Goal: Task Accomplishment & Management: Use online tool/utility

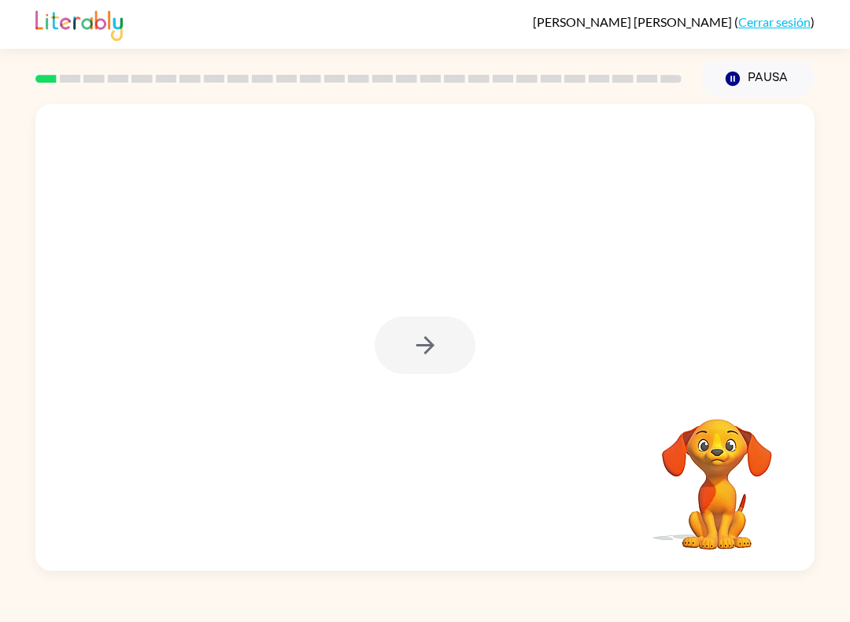
click at [423, 356] on div at bounding box center [424, 344] width 101 height 57
click at [783, 26] on link "Cerrar sesión" at bounding box center [774, 21] width 72 height 15
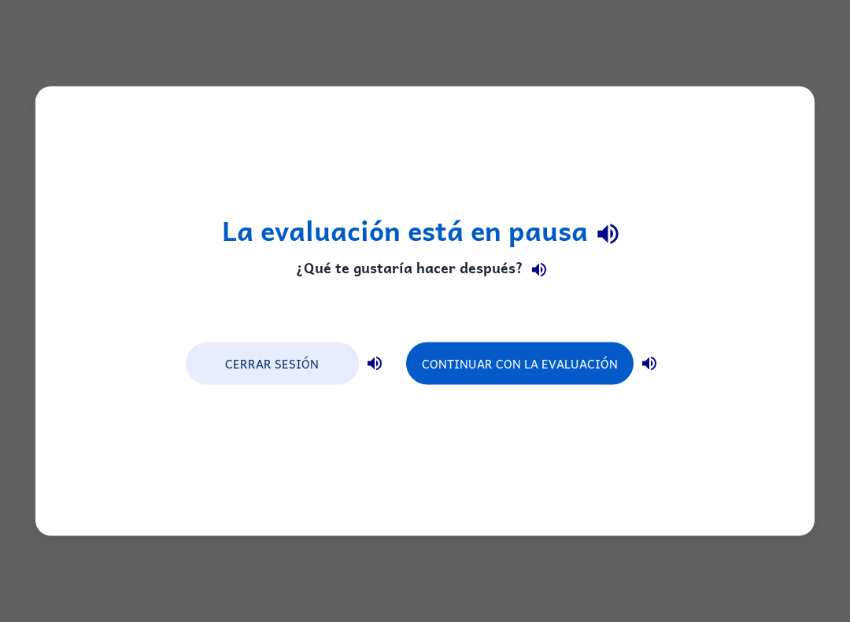
click at [275, 367] on button "Cerrar sesión" at bounding box center [272, 363] width 173 height 42
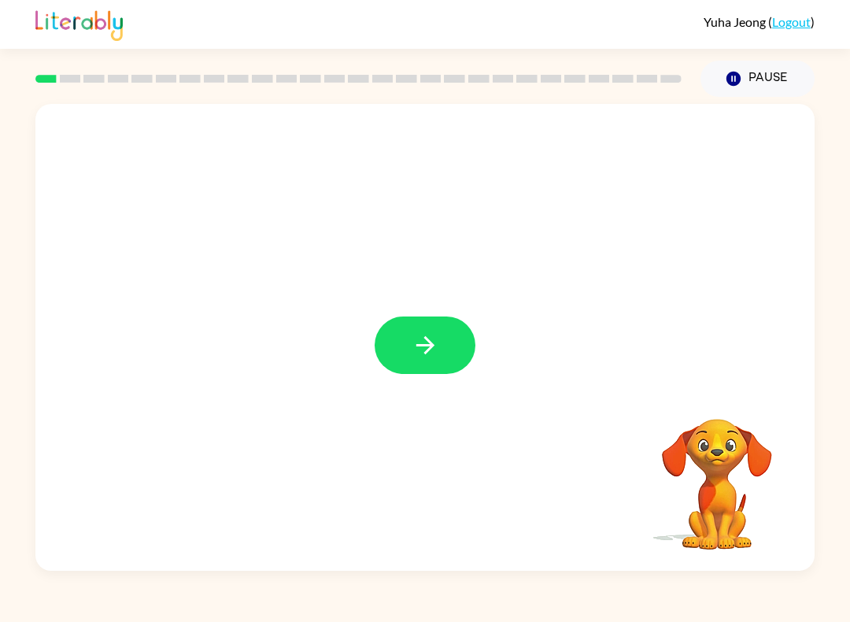
click at [443, 344] on button "button" at bounding box center [424, 344] width 101 height 57
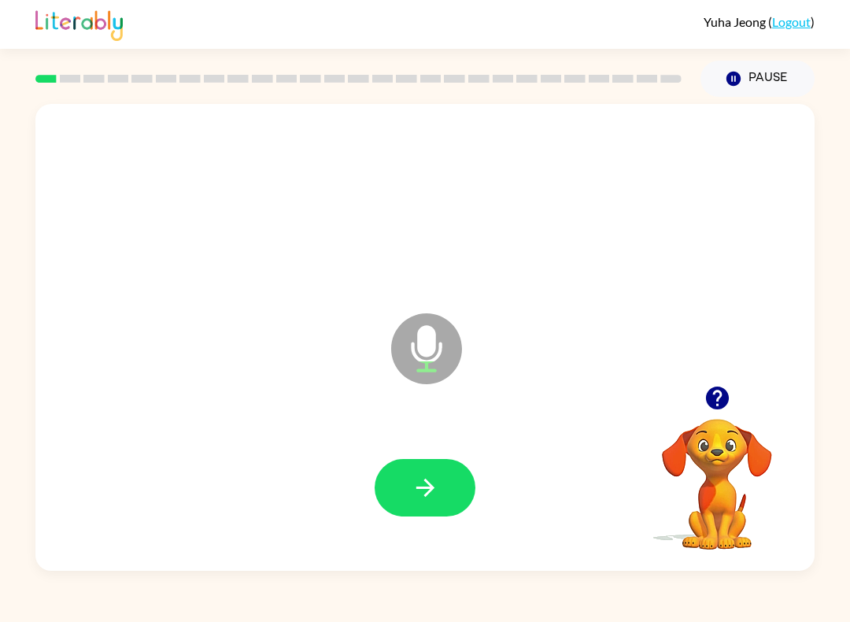
click at [412, 501] on icon "button" at bounding box center [425, 488] width 28 height 28
click at [448, 495] on button "button" at bounding box center [424, 487] width 101 height 57
click at [456, 528] on div at bounding box center [424, 487] width 747 height 135
click at [467, 505] on button "button" at bounding box center [424, 487] width 101 height 57
click at [456, 490] on button "button" at bounding box center [424, 487] width 101 height 57
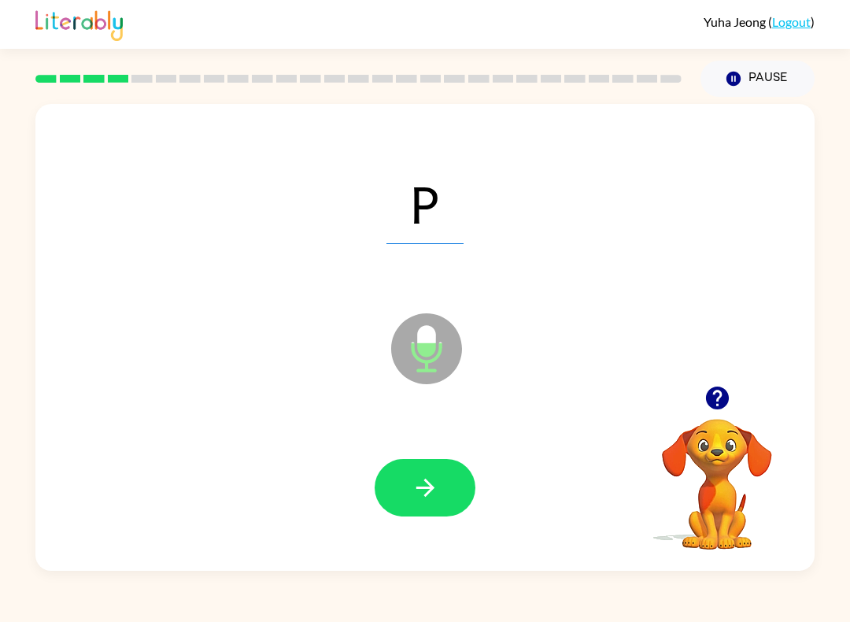
click at [445, 485] on button "button" at bounding box center [424, 487] width 101 height 57
click at [470, 503] on button "button" at bounding box center [424, 487] width 101 height 57
click at [430, 482] on icon "button" at bounding box center [425, 488] width 28 height 28
click at [434, 492] on icon "button" at bounding box center [425, 488] width 28 height 28
click at [441, 501] on button "button" at bounding box center [424, 487] width 101 height 57
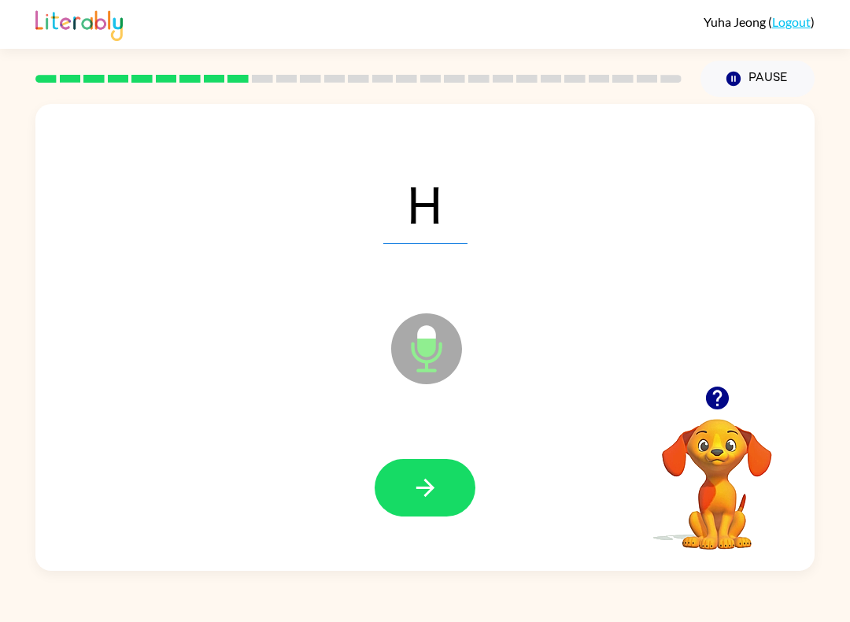
click at [465, 508] on button "button" at bounding box center [424, 487] width 101 height 57
click at [456, 494] on button "button" at bounding box center [424, 487] width 101 height 57
click at [459, 513] on button "button" at bounding box center [424, 487] width 101 height 57
click at [448, 513] on button "button" at bounding box center [424, 487] width 101 height 57
click at [426, 502] on button "button" at bounding box center [424, 487] width 101 height 57
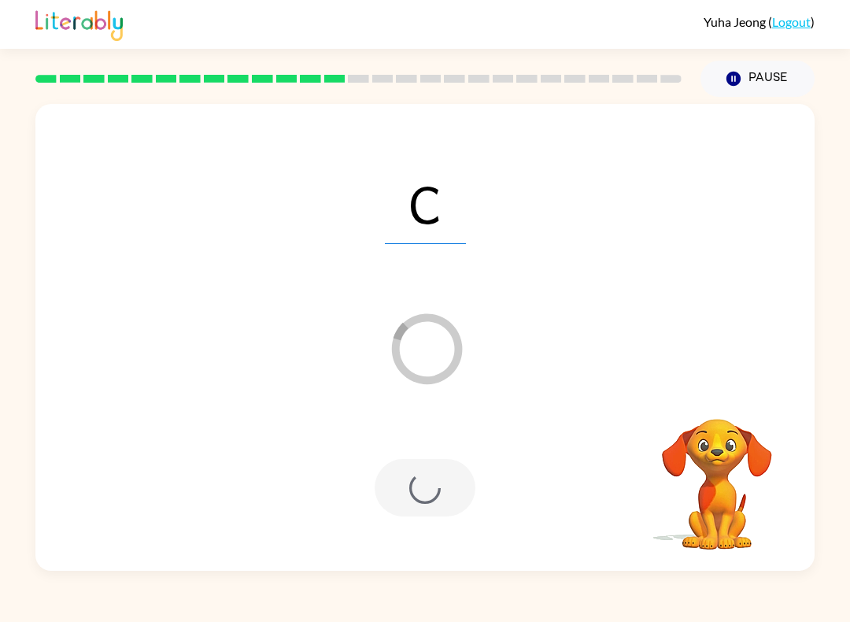
click at [758, 78] on button "Pause Pause" at bounding box center [757, 79] width 114 height 36
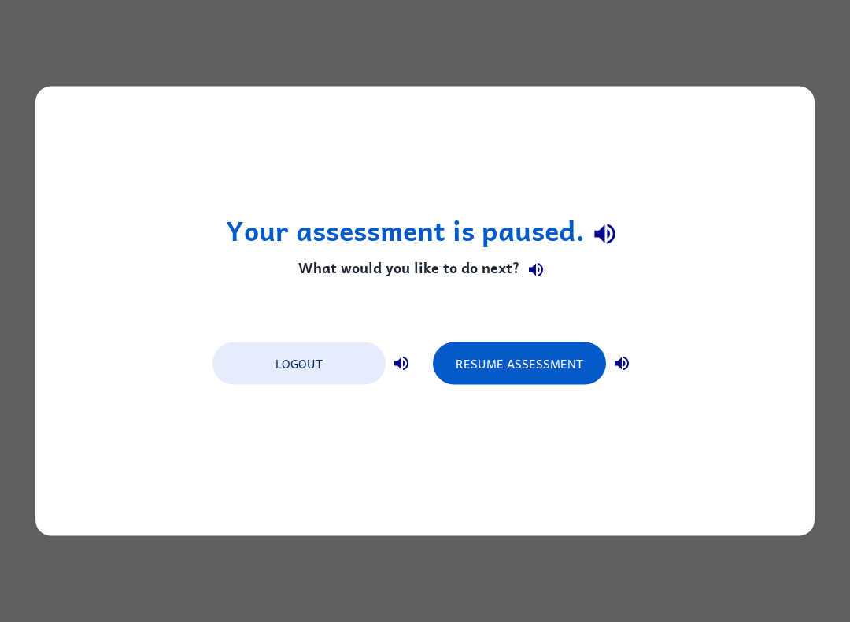
click at [545, 361] on button "Resume Assessment" at bounding box center [519, 363] width 173 height 42
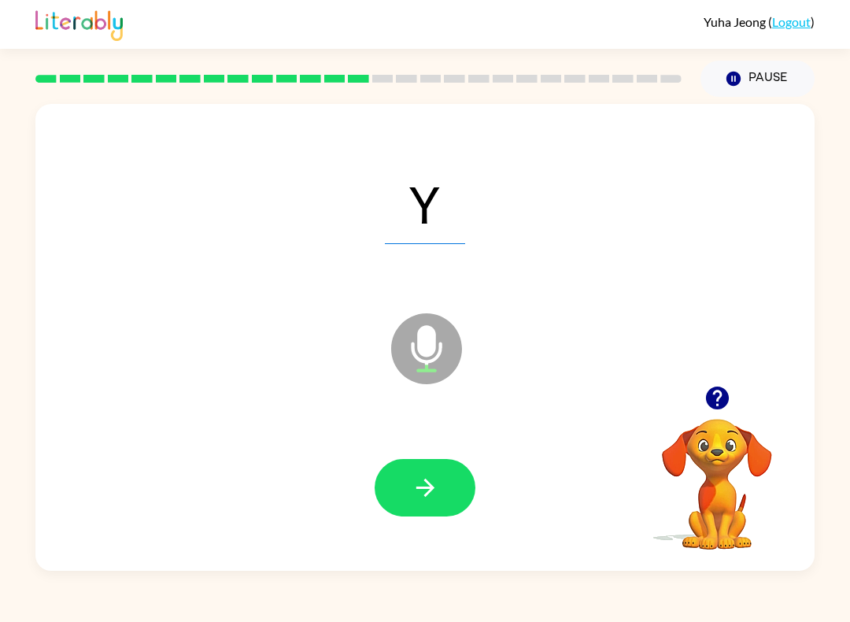
click at [453, 491] on button "button" at bounding box center [424, 487] width 101 height 57
click at [448, 495] on button "button" at bounding box center [424, 487] width 101 height 57
click at [425, 478] on icon "button" at bounding box center [425, 488] width 28 height 28
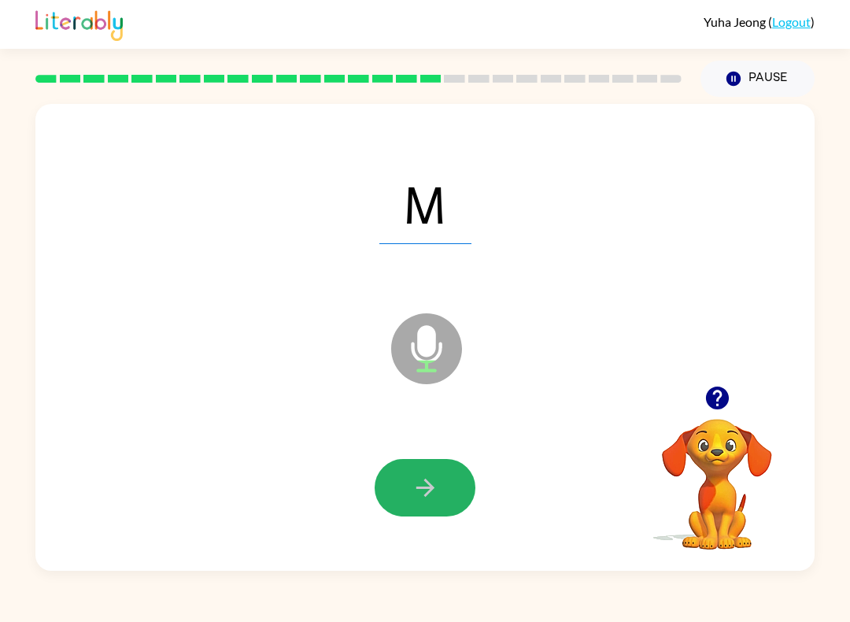
click at [415, 469] on button "button" at bounding box center [424, 487] width 101 height 57
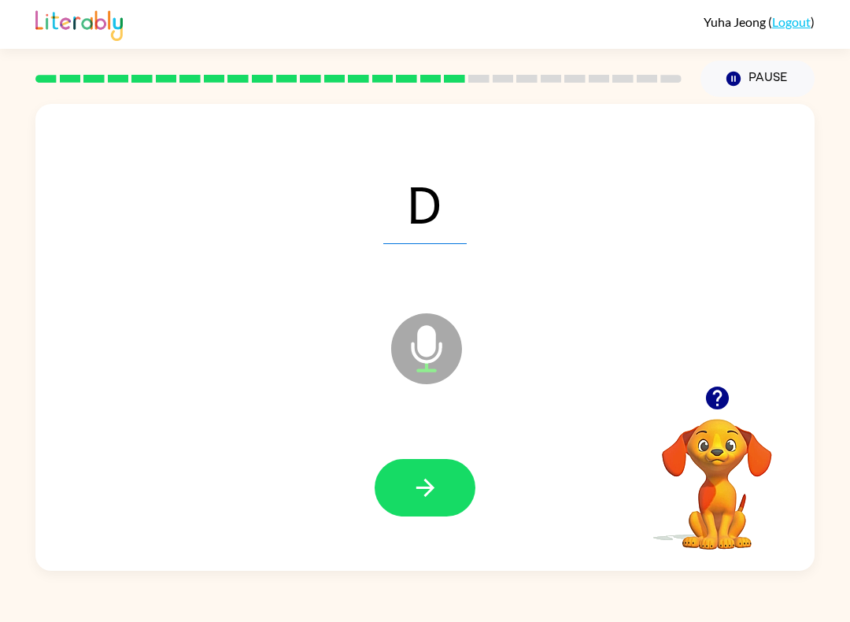
click at [433, 489] on icon "button" at bounding box center [425, 488] width 28 height 28
click at [424, 485] on icon "button" at bounding box center [425, 488] width 28 height 28
click at [446, 499] on button "button" at bounding box center [424, 487] width 101 height 57
click at [440, 499] on button "button" at bounding box center [424, 487] width 101 height 57
click at [436, 493] on icon "button" at bounding box center [425, 488] width 28 height 28
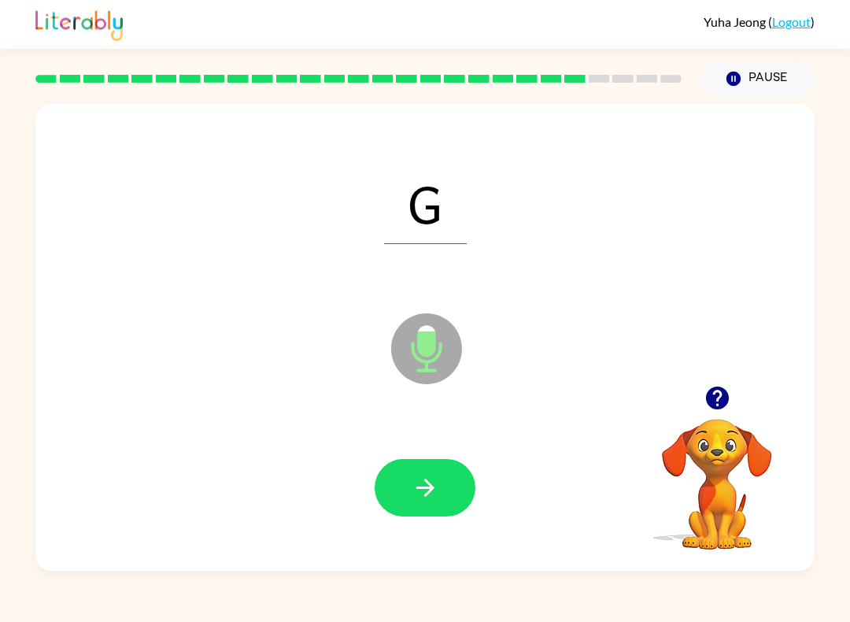
click at [430, 491] on icon "button" at bounding box center [424, 487] width 18 height 18
click at [437, 495] on icon "button" at bounding box center [425, 488] width 28 height 28
click at [435, 507] on button "button" at bounding box center [424, 487] width 101 height 57
click at [442, 485] on button "button" at bounding box center [424, 487] width 101 height 57
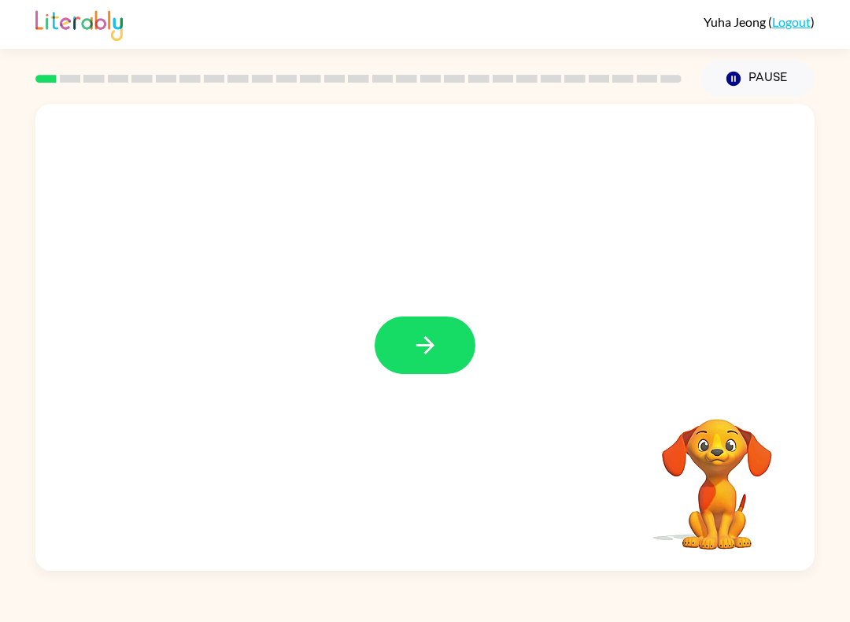
click at [424, 325] on button "button" at bounding box center [424, 344] width 101 height 57
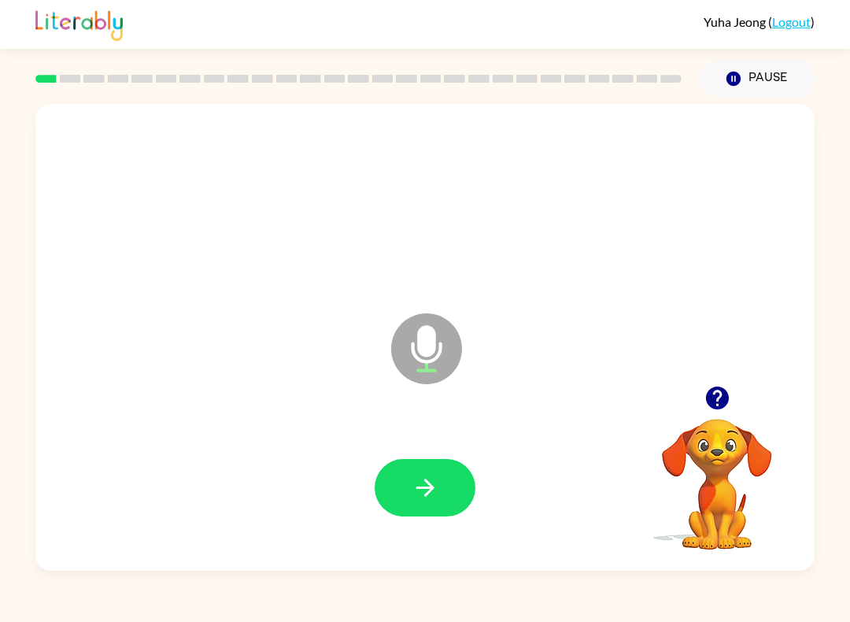
click at [463, 480] on button "button" at bounding box center [424, 487] width 101 height 57
click at [437, 483] on icon "button" at bounding box center [425, 488] width 28 height 28
click at [439, 493] on button "button" at bounding box center [424, 487] width 101 height 57
click at [422, 461] on button "button" at bounding box center [424, 487] width 101 height 57
click at [433, 499] on icon "button" at bounding box center [425, 488] width 28 height 28
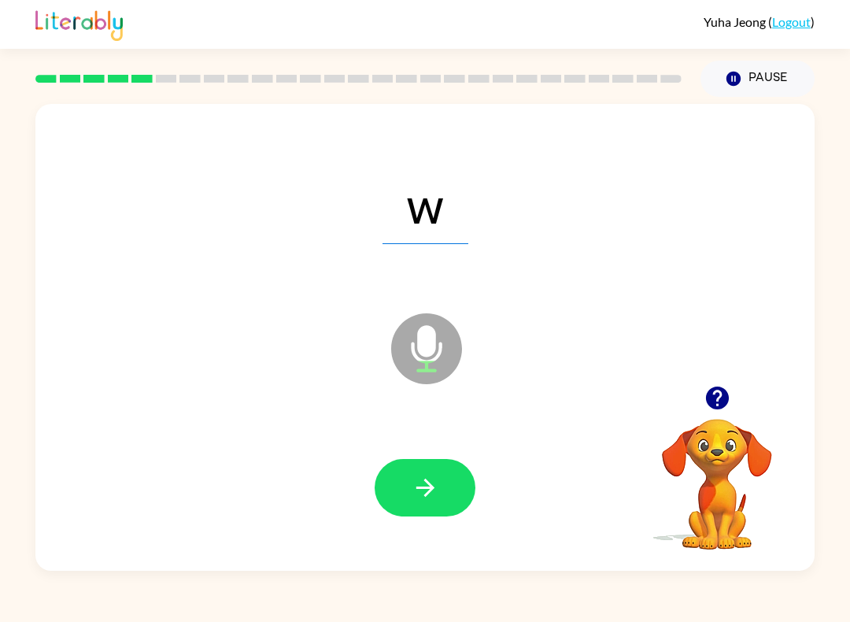
click at [459, 493] on button "button" at bounding box center [424, 487] width 101 height 57
click at [430, 468] on button "button" at bounding box center [424, 487] width 101 height 57
click at [488, 492] on div at bounding box center [424, 487] width 747 height 135
click at [436, 492] on icon "button" at bounding box center [425, 488] width 28 height 28
click at [423, 505] on button "button" at bounding box center [424, 487] width 101 height 57
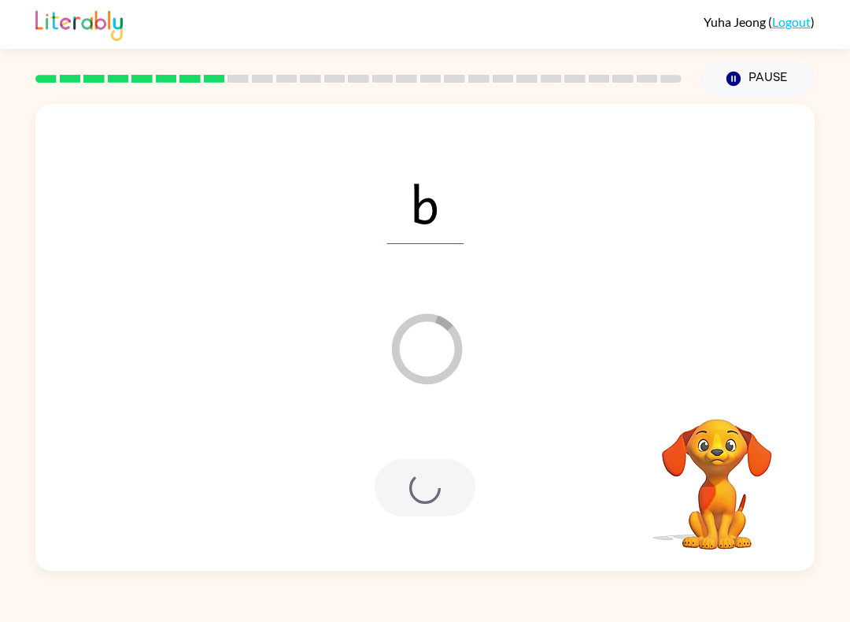
click at [435, 495] on div at bounding box center [424, 487] width 101 height 57
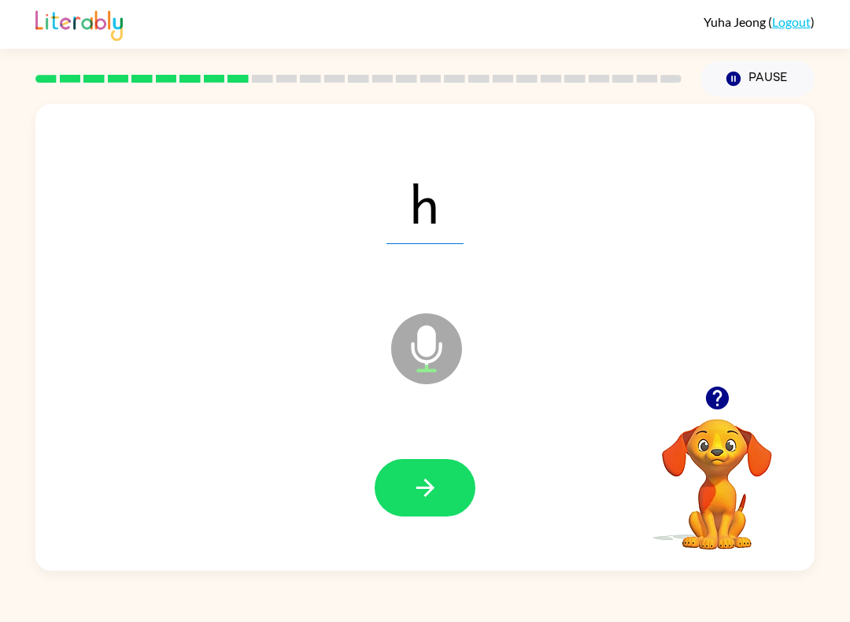
click at [432, 494] on icon "button" at bounding box center [425, 488] width 28 height 28
click at [454, 493] on button "button" at bounding box center [424, 487] width 101 height 57
click at [428, 499] on icon "button" at bounding box center [425, 488] width 28 height 28
click at [481, 481] on div at bounding box center [424, 487] width 747 height 135
click at [404, 504] on button "button" at bounding box center [424, 487] width 101 height 57
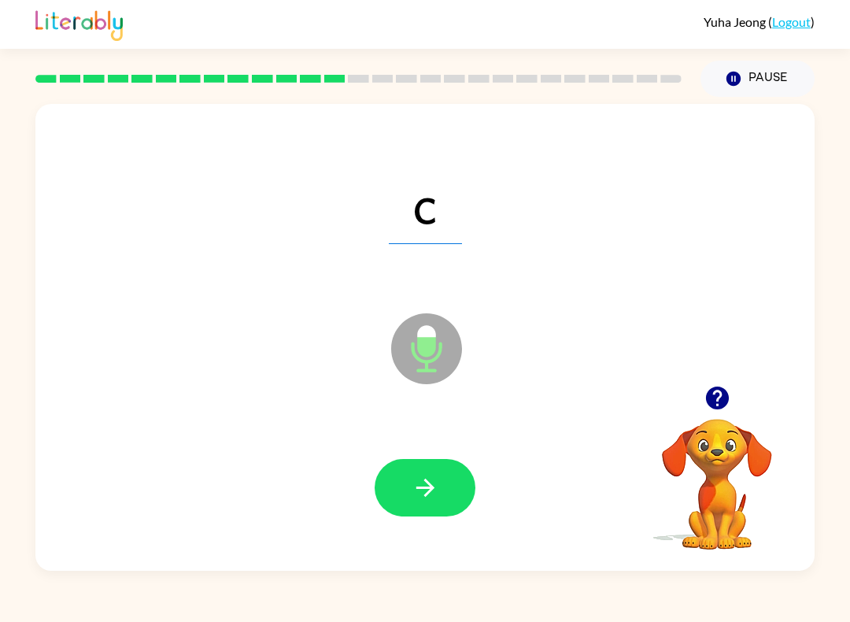
click at [466, 496] on button "button" at bounding box center [424, 487] width 101 height 57
click at [450, 500] on button "button" at bounding box center [424, 487] width 101 height 57
click at [447, 492] on button "button" at bounding box center [424, 487] width 101 height 57
click at [433, 476] on icon "button" at bounding box center [425, 488] width 28 height 28
click at [437, 490] on icon "button" at bounding box center [425, 488] width 28 height 28
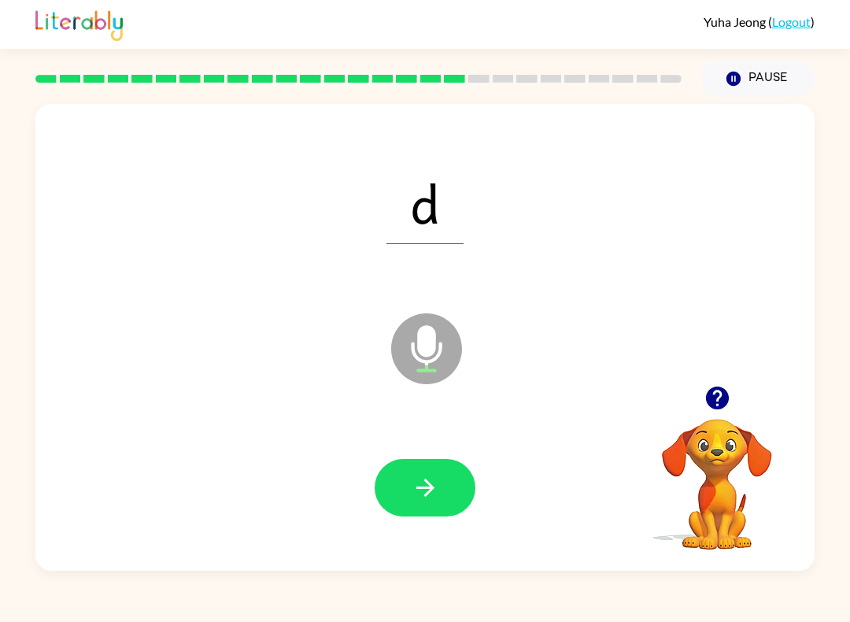
click at [408, 496] on button "button" at bounding box center [424, 487] width 101 height 57
click at [418, 478] on icon "button" at bounding box center [425, 488] width 28 height 28
click at [426, 483] on icon "button" at bounding box center [424, 487] width 18 height 18
click at [463, 505] on button "button" at bounding box center [424, 487] width 101 height 57
click at [421, 489] on icon "button" at bounding box center [425, 488] width 28 height 28
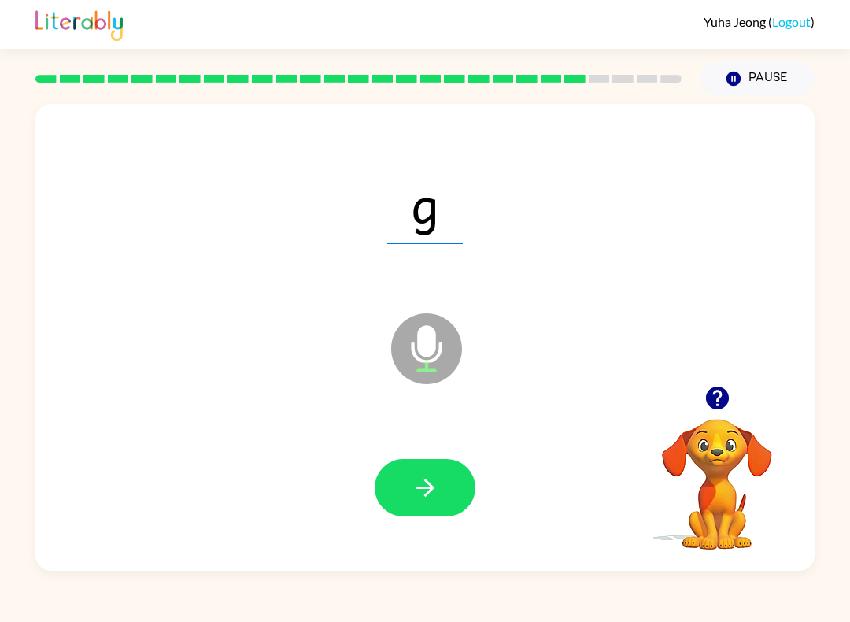
click at [435, 488] on icon "button" at bounding box center [425, 488] width 28 height 28
click at [436, 485] on icon "button" at bounding box center [425, 488] width 28 height 28
click at [454, 505] on button "button" at bounding box center [424, 487] width 101 height 57
click at [453, 512] on button "button" at bounding box center [424, 487] width 101 height 57
